Goal: Task Accomplishment & Management: Manage account settings

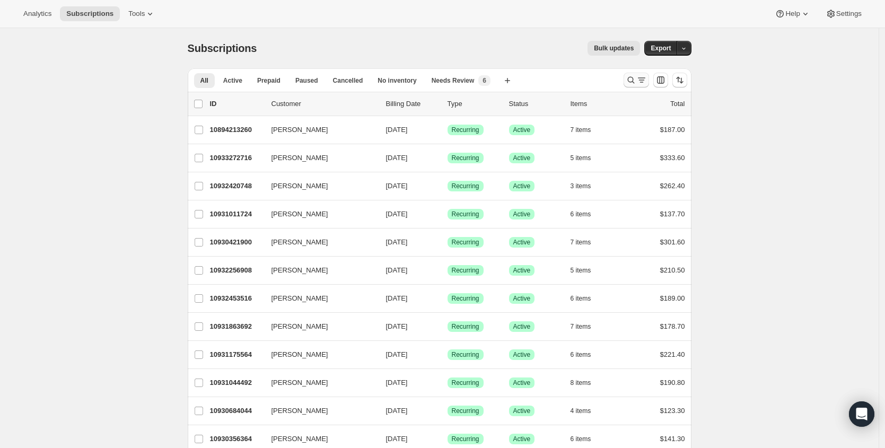
click at [632, 81] on icon "Search and filter results" at bounding box center [630, 80] width 11 height 11
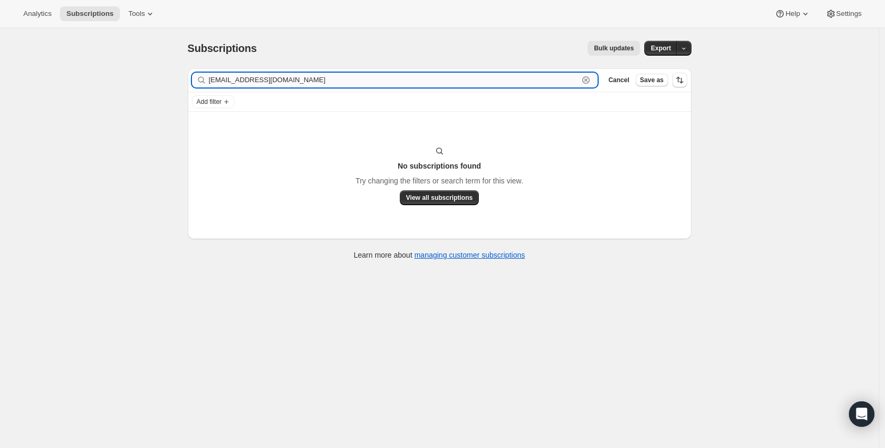
click at [278, 74] on input "tllaine0927@gmail.com" at bounding box center [394, 80] width 370 height 15
type input "tammy laine"
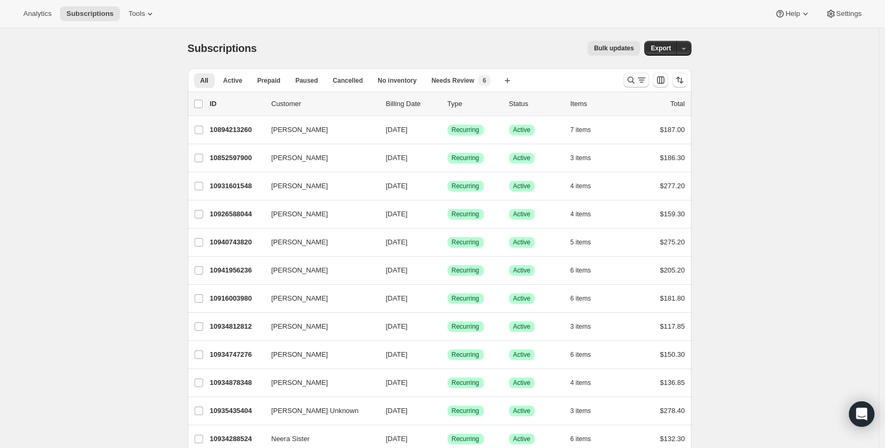
click at [630, 77] on icon "Search and filter results" at bounding box center [630, 80] width 11 height 11
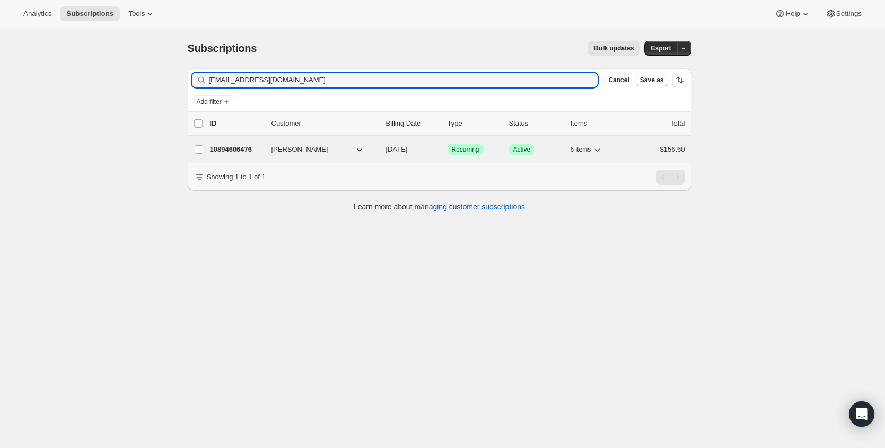
type input "kelliedaffron94@gmail.com"
click at [232, 145] on p "10894606476" at bounding box center [236, 149] width 53 height 11
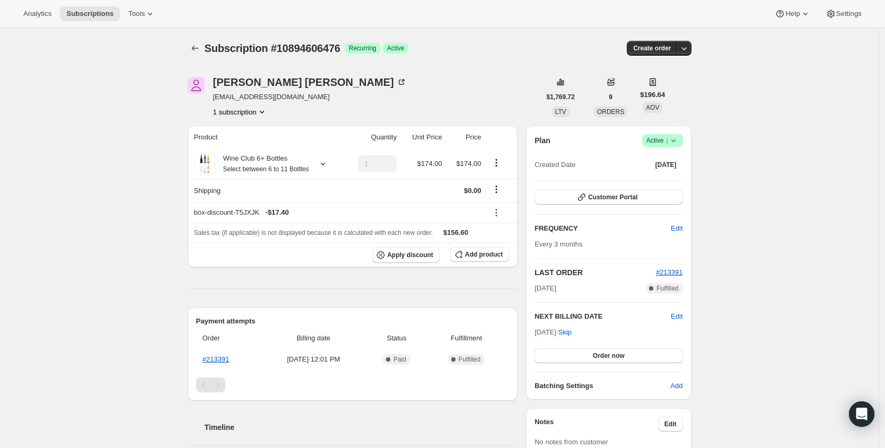
click at [676, 146] on span "Success Active |" at bounding box center [662, 140] width 41 height 13
click at [669, 184] on button "Cancel subscription" at bounding box center [662, 179] width 66 height 17
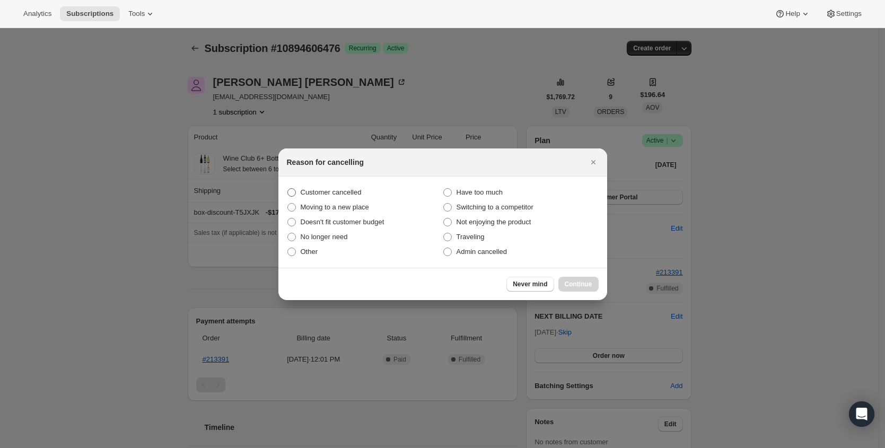
click at [343, 192] on span "Customer cancelled" at bounding box center [331, 192] width 61 height 8
click at [288, 189] on input "Customer cancelled" at bounding box center [287, 188] width 1 height 1
radio input "true"
click at [579, 277] on button "Continue" at bounding box center [578, 284] width 40 height 15
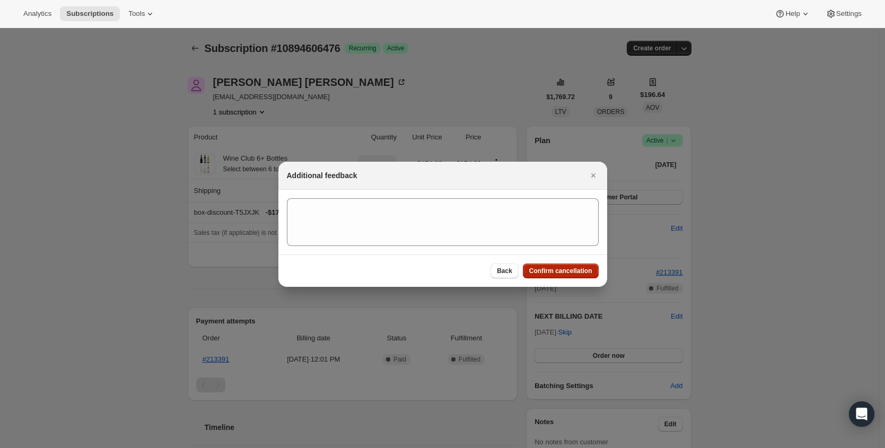
click at [579, 270] on span "Confirm cancellation" at bounding box center [560, 271] width 63 height 8
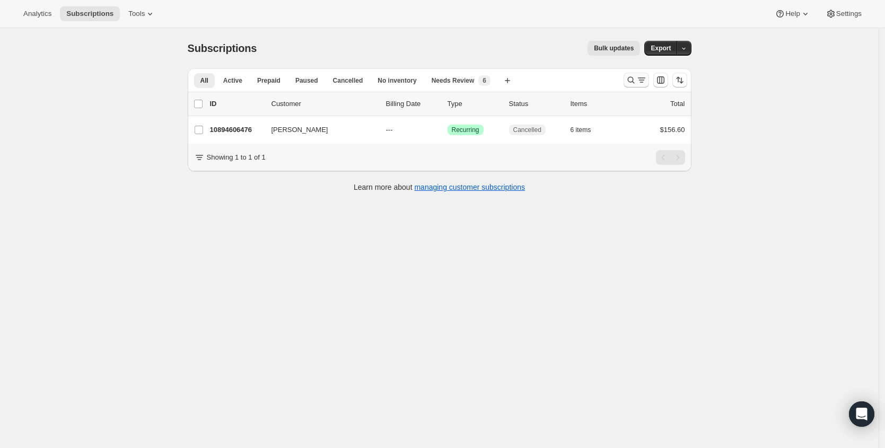
click at [642, 79] on icon "Search and filter results" at bounding box center [641, 80] width 11 height 11
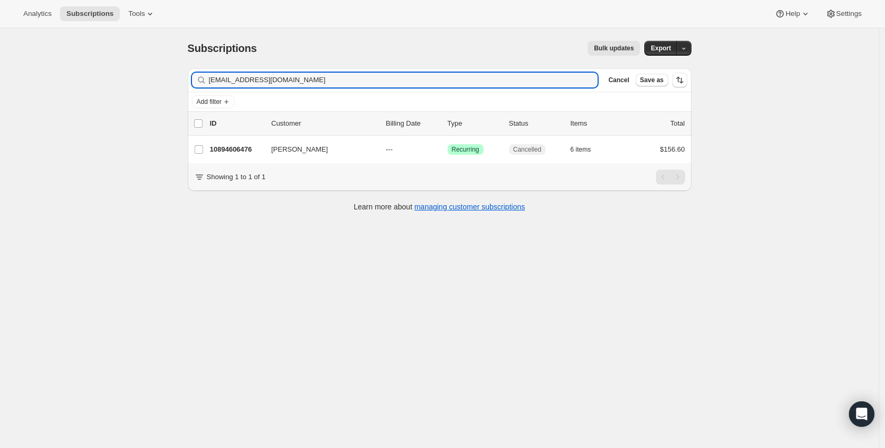
click at [470, 89] on div "Filter subscribers kelliedaffron94@gmail.com Clear Cancel Save as" at bounding box center [440, 79] width 504 height 23
click at [466, 78] on input "[EMAIL_ADDRESS][DOMAIN_NAME]" at bounding box center [394, 80] width 370 height 15
click at [465, 78] on input "[EMAIL_ADDRESS][DOMAIN_NAME]" at bounding box center [394, 80] width 370 height 15
paste input "ate.beaver18"
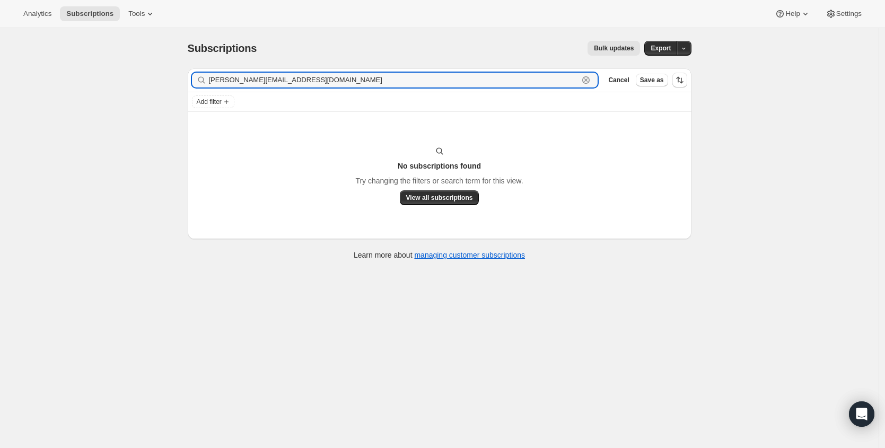
type input "kate.beaver18@gmail.com"
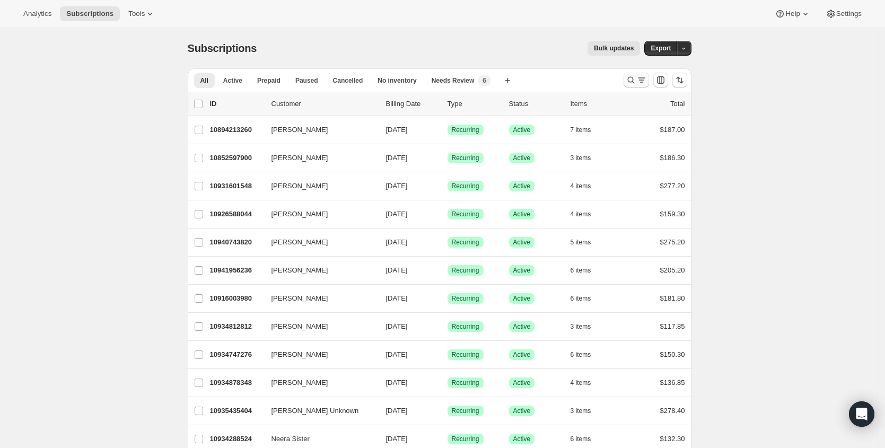
click at [640, 80] on icon "Search and filter results" at bounding box center [641, 80] width 11 height 11
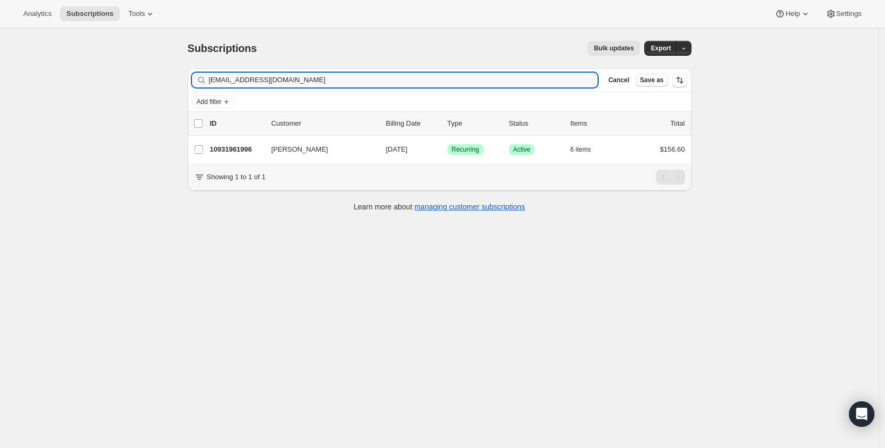
type input "twinsistersj@outlook.com"
click at [242, 147] on p "10931961996" at bounding box center [236, 149] width 53 height 11
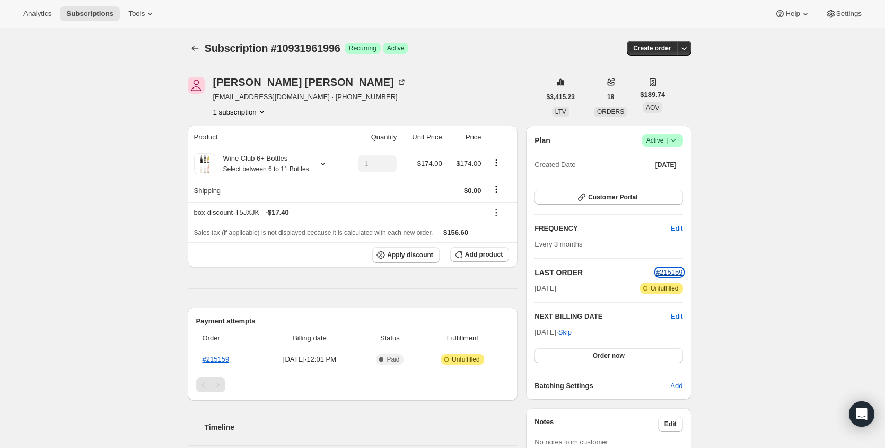
click at [677, 273] on span "#215159" at bounding box center [669, 272] width 27 height 8
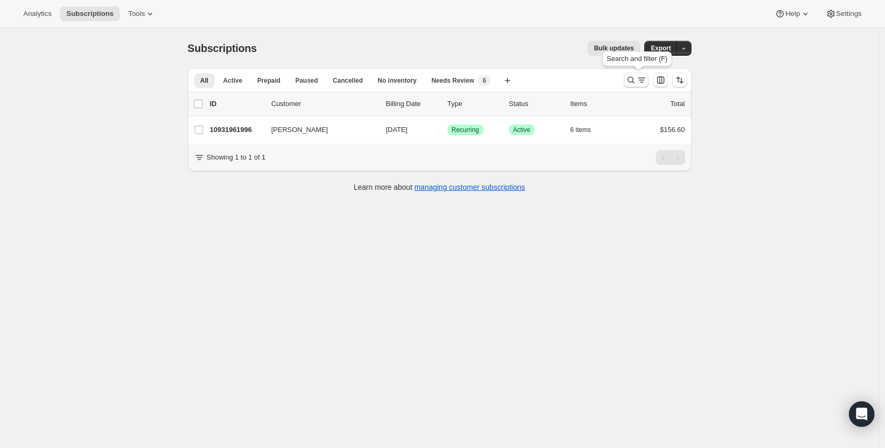
click at [633, 81] on icon "Search and filter results" at bounding box center [630, 80] width 11 height 11
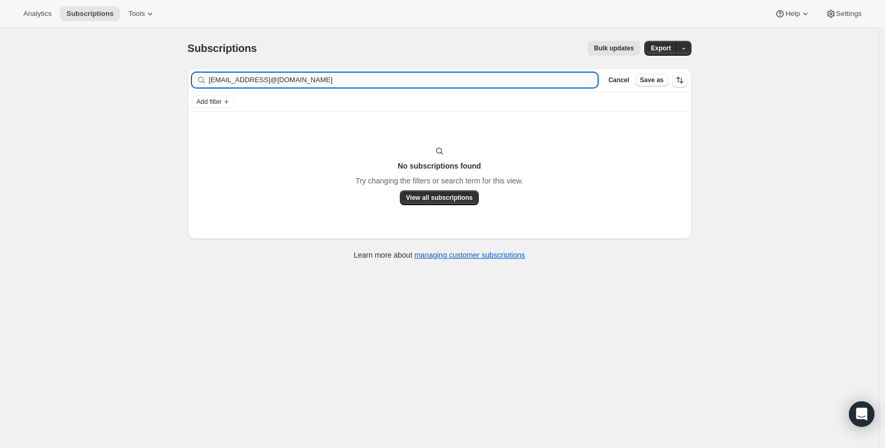
click at [268, 79] on input "[EMAIL_ADDRESS]@[DOMAIN_NAME]" at bounding box center [403, 80] width 389 height 15
type input "[EMAIL_ADDRESS][DOMAIN_NAME]"
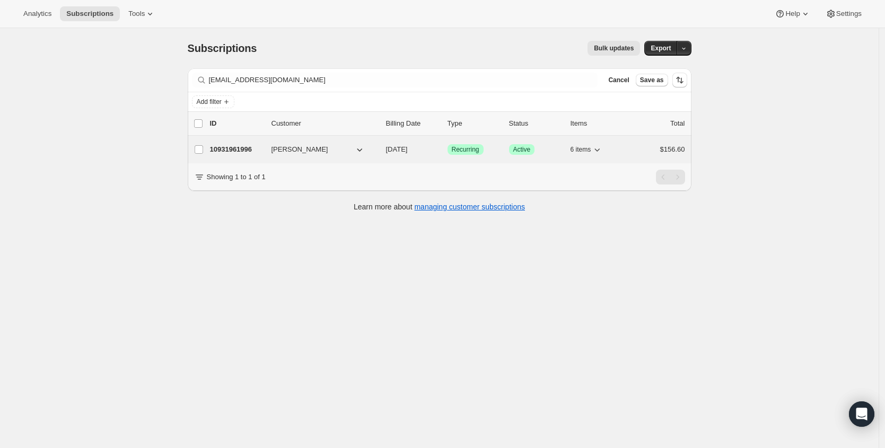
click at [230, 150] on p "10931961996" at bounding box center [236, 149] width 53 height 11
